Goal: Information Seeking & Learning: Find specific page/section

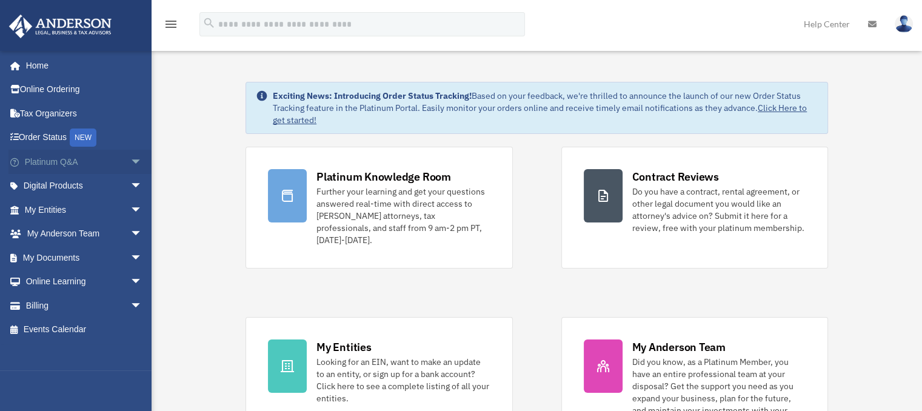
click at [130, 162] on span "arrow_drop_down" at bounding box center [142, 162] width 24 height 25
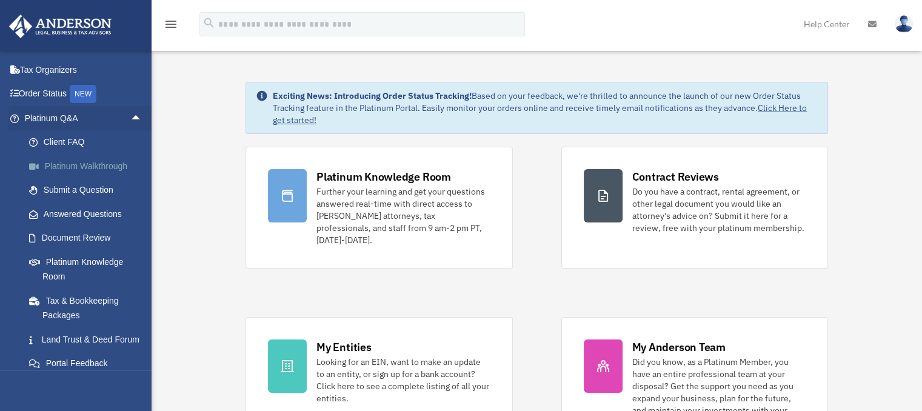
scroll to position [61, 0]
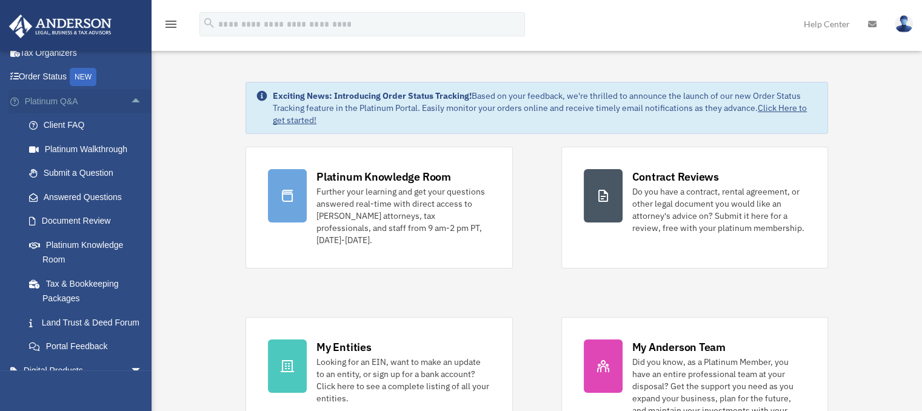
click at [130, 102] on span "arrow_drop_up" at bounding box center [142, 101] width 24 height 25
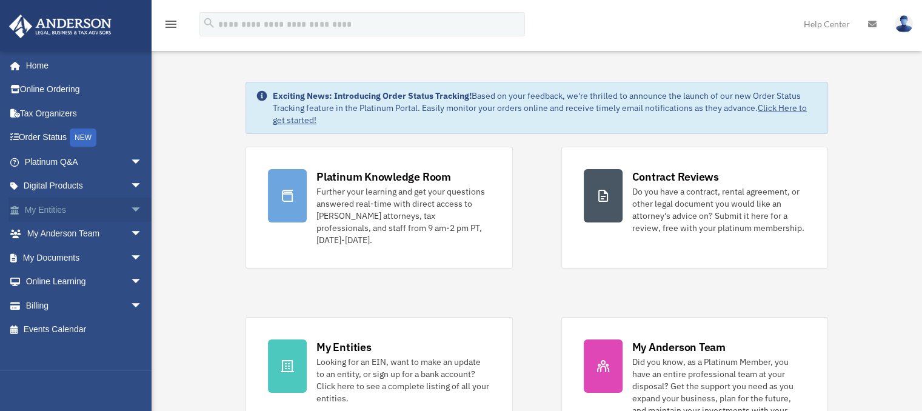
click at [130, 209] on span "arrow_drop_down" at bounding box center [142, 210] width 24 height 25
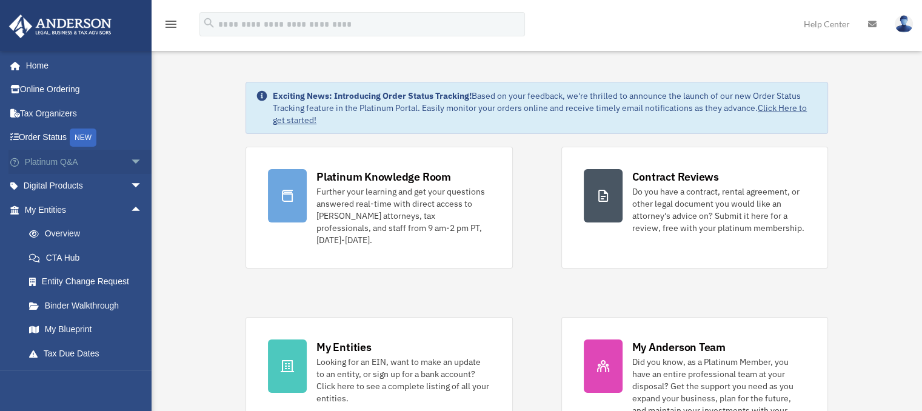
click at [130, 164] on span "arrow_drop_down" at bounding box center [142, 162] width 24 height 25
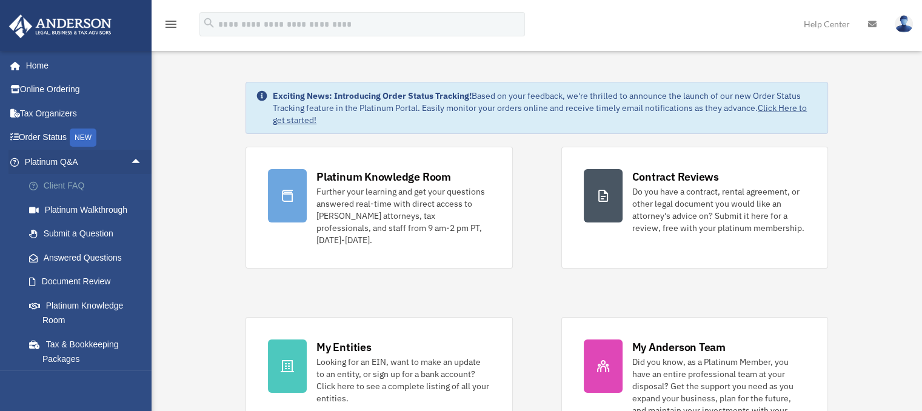
click at [77, 190] on link "Client FAQ" at bounding box center [89, 186] width 144 height 24
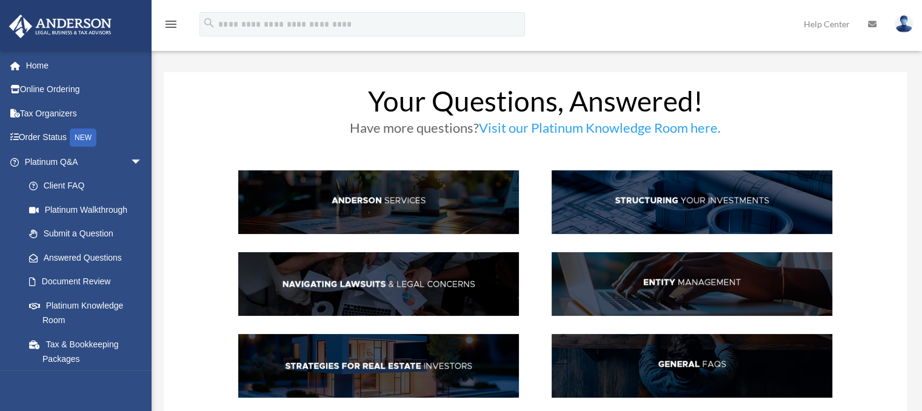
click at [398, 202] on img at bounding box center [378, 202] width 281 height 64
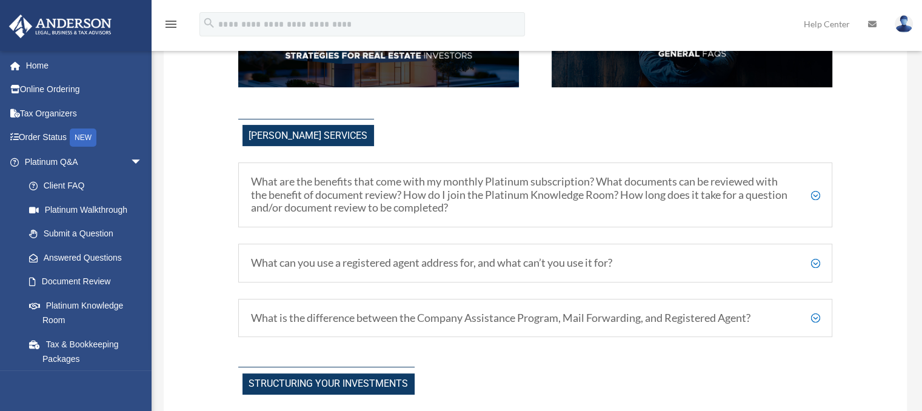
scroll to position [355, 0]
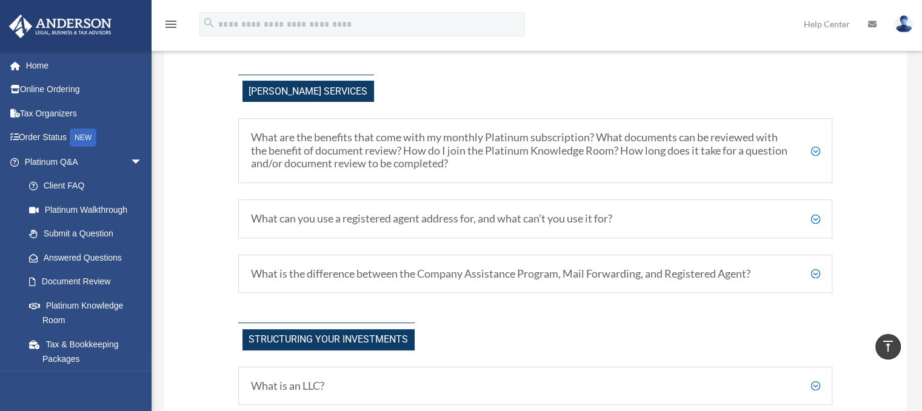
click at [815, 272] on h5 "What is the difference between the Company Assistance Program, Mail Forwarding,…" at bounding box center [535, 273] width 569 height 13
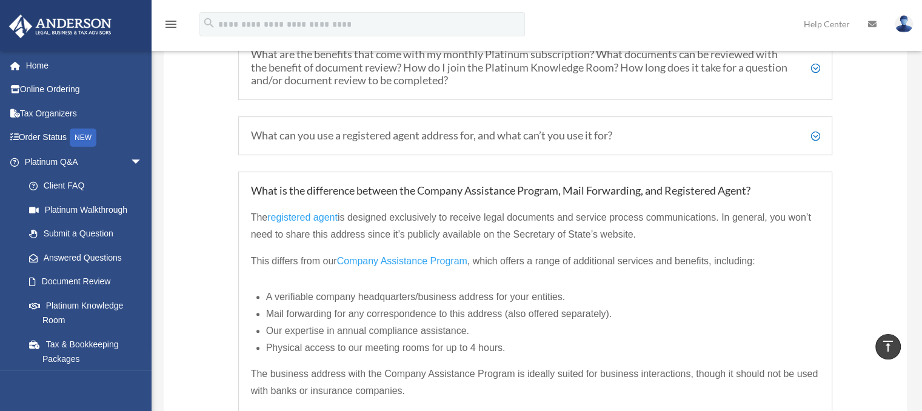
scroll to position [476, 0]
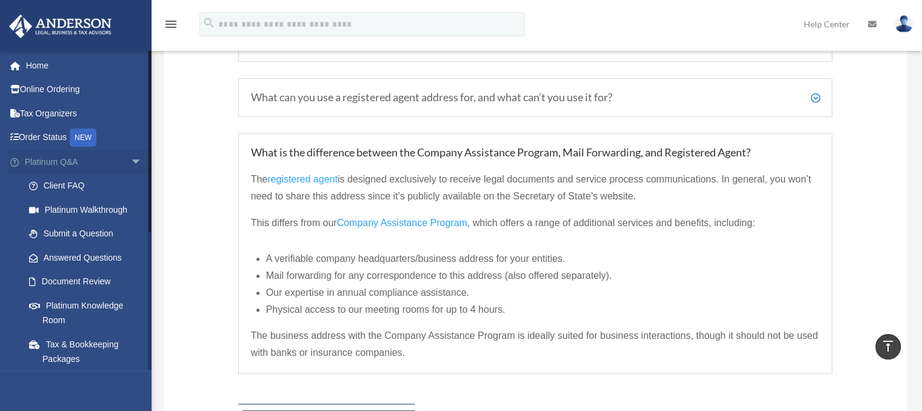
click at [130, 161] on span "arrow_drop_down" at bounding box center [142, 162] width 24 height 25
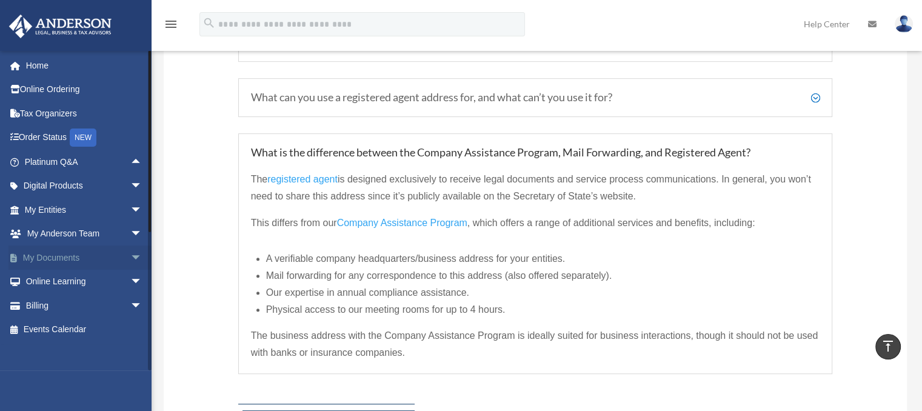
click at [130, 256] on span "arrow_drop_down" at bounding box center [142, 257] width 24 height 25
click at [70, 304] on link "Meeting Minutes" at bounding box center [89, 305] width 144 height 24
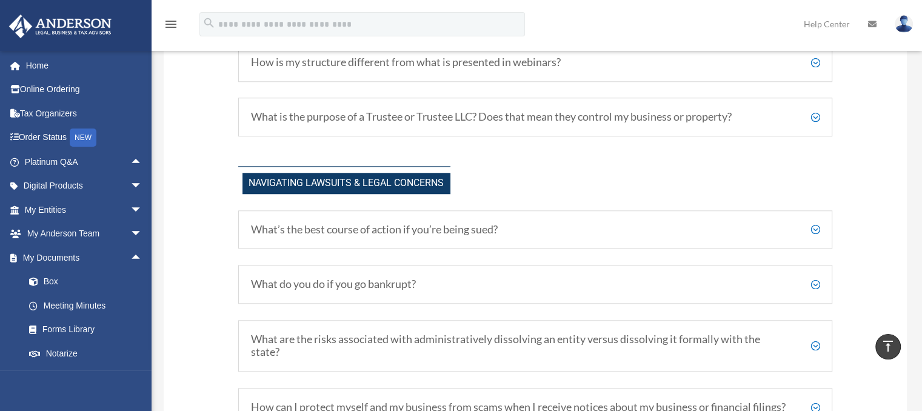
scroll to position [1143, 0]
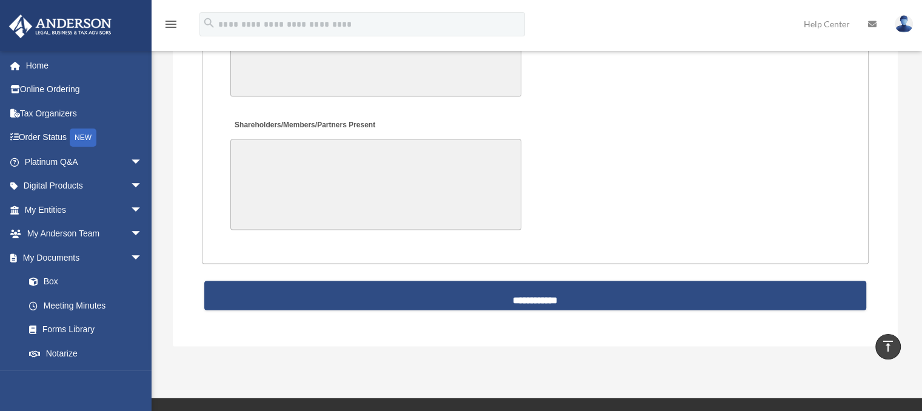
scroll to position [2666, 0]
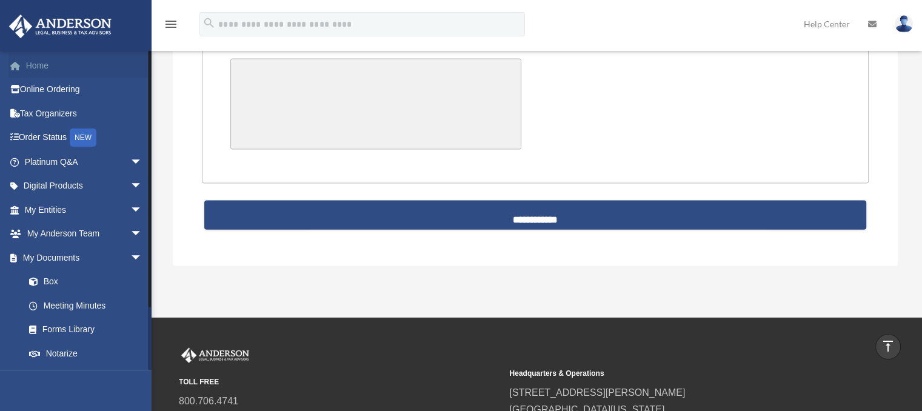
click at [48, 68] on link "Home" at bounding box center [84, 65] width 152 height 24
